Goal: Task Accomplishment & Management: Manage account settings

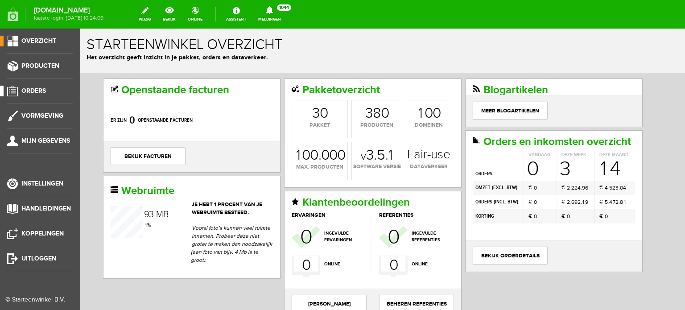
click at [35, 93] on span "Orders" at bounding box center [33, 91] width 25 height 8
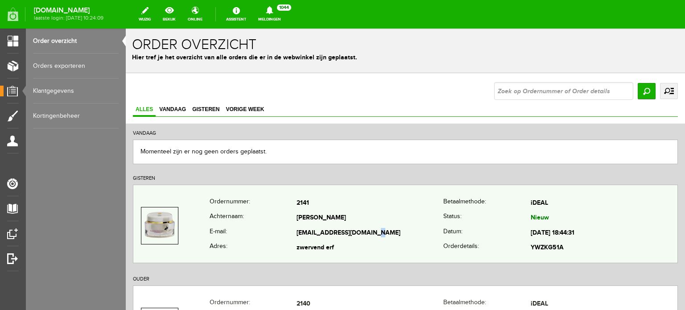
click at [316, 228] on td "[EMAIL_ADDRESS][DOMAIN_NAME]" at bounding box center [369, 233] width 147 height 15
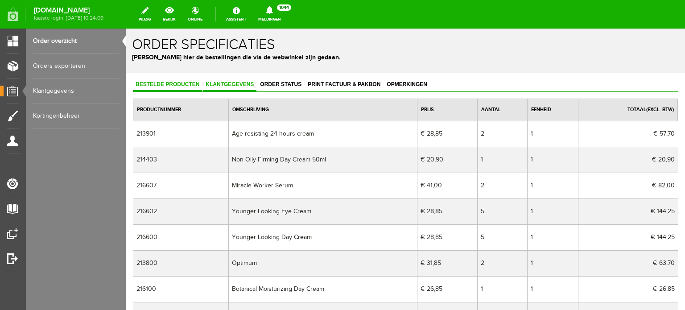
click at [236, 82] on span "Klantgegevens" at bounding box center [229, 84] width 53 height 6
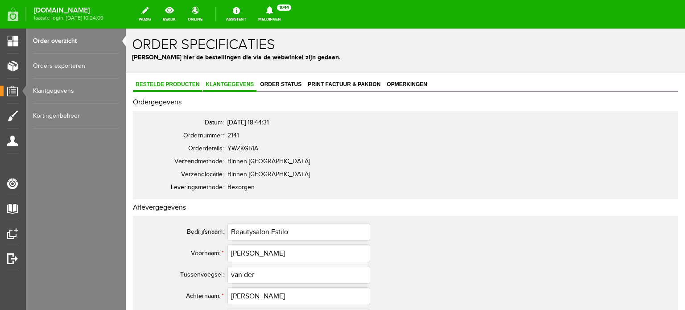
click at [177, 82] on span "Bestelde producten" at bounding box center [167, 84] width 69 height 6
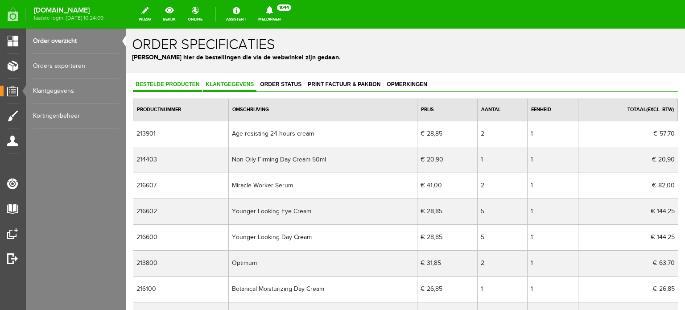
click at [230, 87] on link "Klantgegevens" at bounding box center [229, 84] width 53 height 13
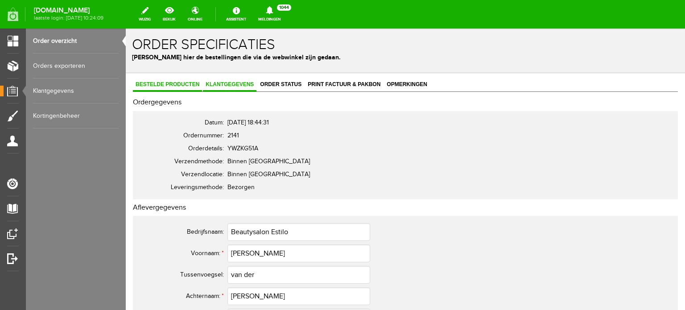
click at [164, 83] on span "Bestelde producten" at bounding box center [167, 84] width 69 height 6
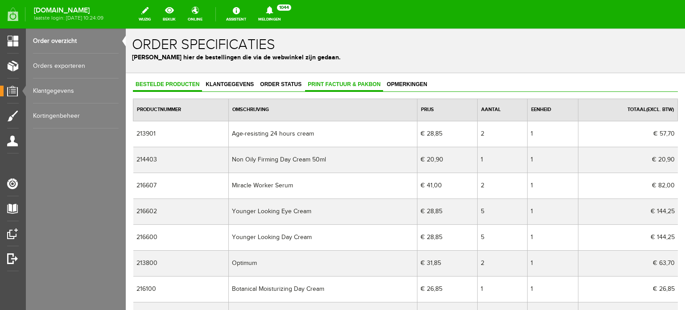
click at [357, 87] on link "Print factuur & pakbon" at bounding box center [344, 84] width 78 height 13
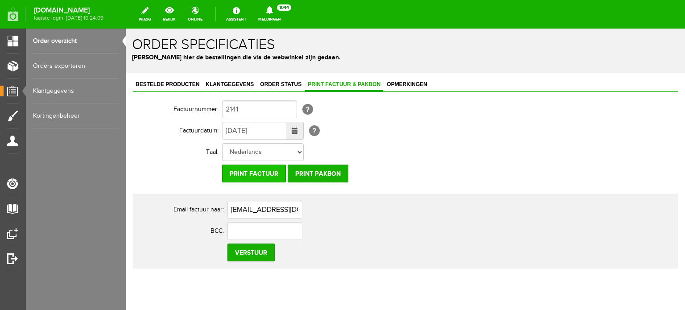
click at [251, 175] on input "Print factuur" at bounding box center [254, 173] width 64 height 18
click at [218, 81] on span "Klantgegevens" at bounding box center [229, 84] width 53 height 6
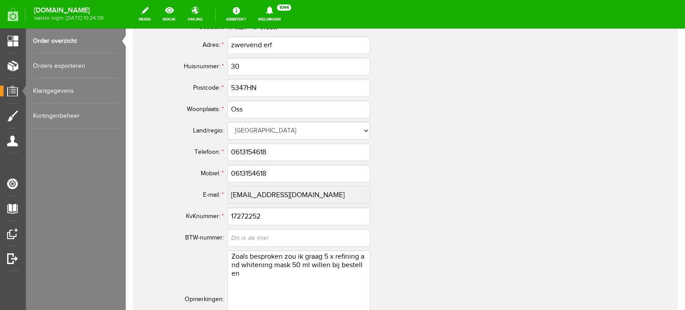
scroll to position [579, 0]
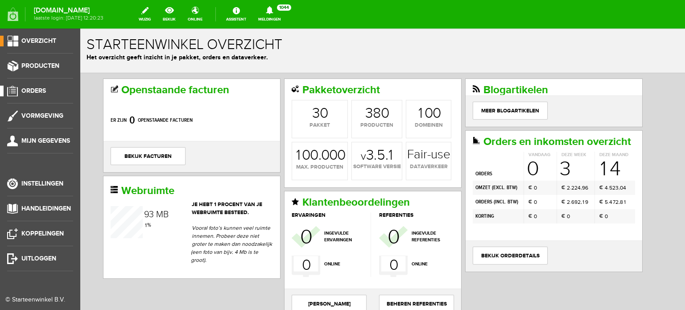
click at [30, 90] on span "Orders" at bounding box center [33, 91] width 25 height 8
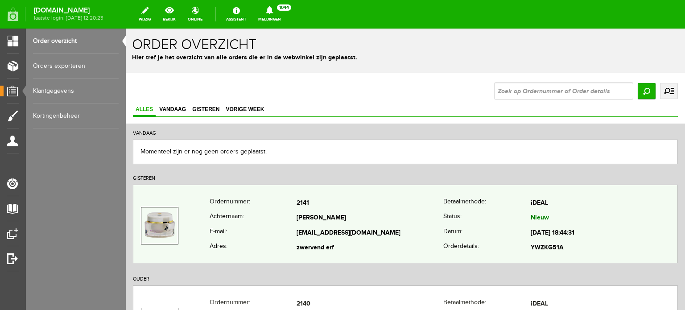
click at [312, 215] on td "[PERSON_NAME]" at bounding box center [369, 218] width 147 height 15
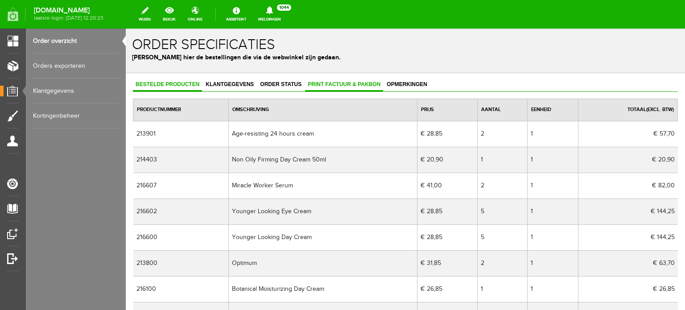
click at [354, 84] on span "Print factuur & pakbon" at bounding box center [344, 84] width 78 height 6
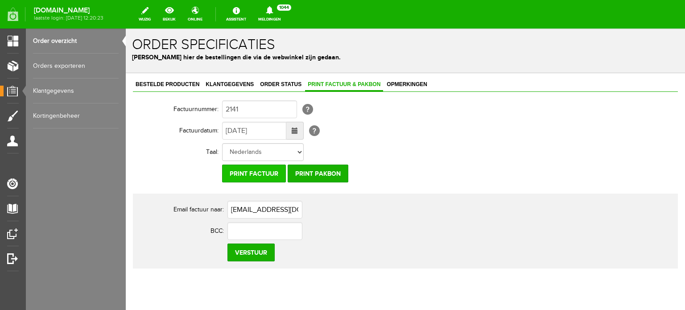
click at [255, 172] on input "Print factuur" at bounding box center [254, 173] width 64 height 18
click at [181, 84] on span "Bestelde producten" at bounding box center [167, 84] width 69 height 6
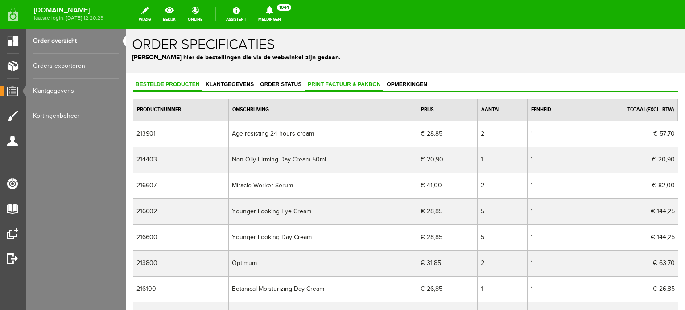
click at [347, 83] on span "Print factuur & pakbon" at bounding box center [344, 84] width 78 height 6
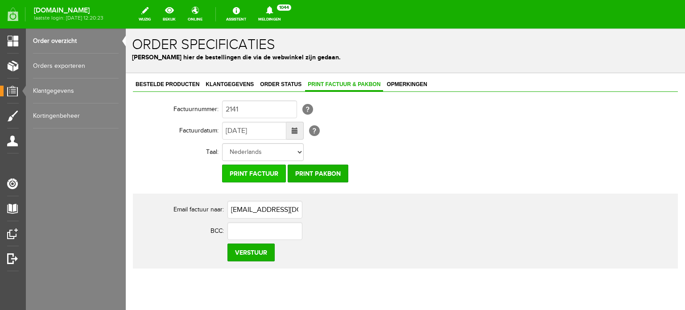
click at [261, 173] on input "Print factuur" at bounding box center [254, 173] width 64 height 18
click at [177, 80] on link "Bestelde producten" at bounding box center [167, 84] width 69 height 13
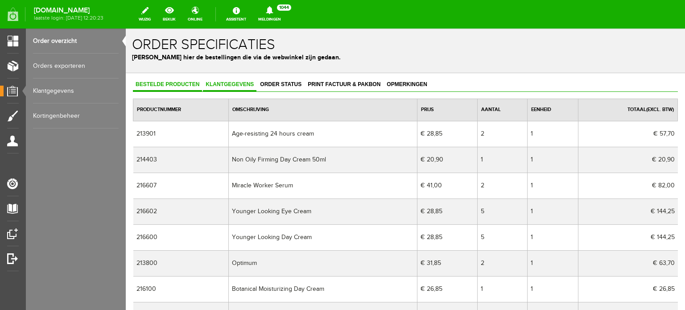
click at [242, 82] on span "Klantgegevens" at bounding box center [229, 84] width 53 height 6
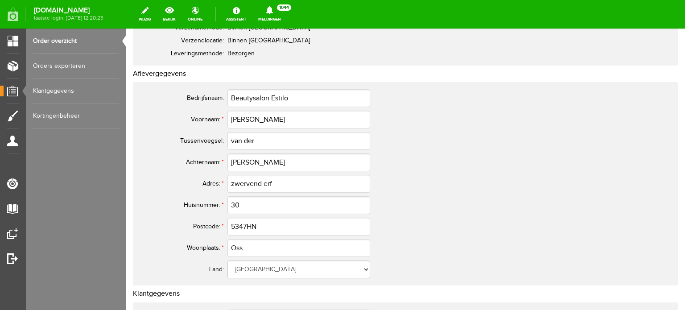
scroll to position [134, 0]
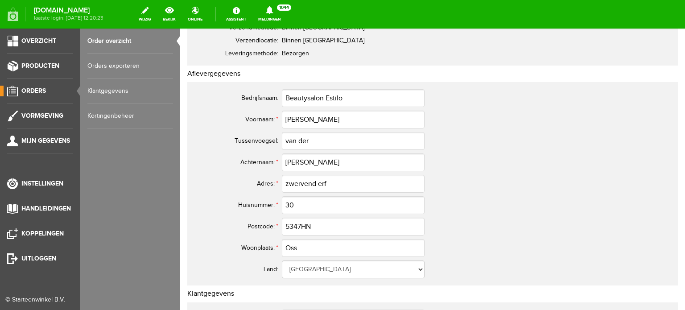
click at [34, 87] on span "Orders" at bounding box center [33, 91] width 25 height 8
